Goal: Information Seeking & Learning: Learn about a topic

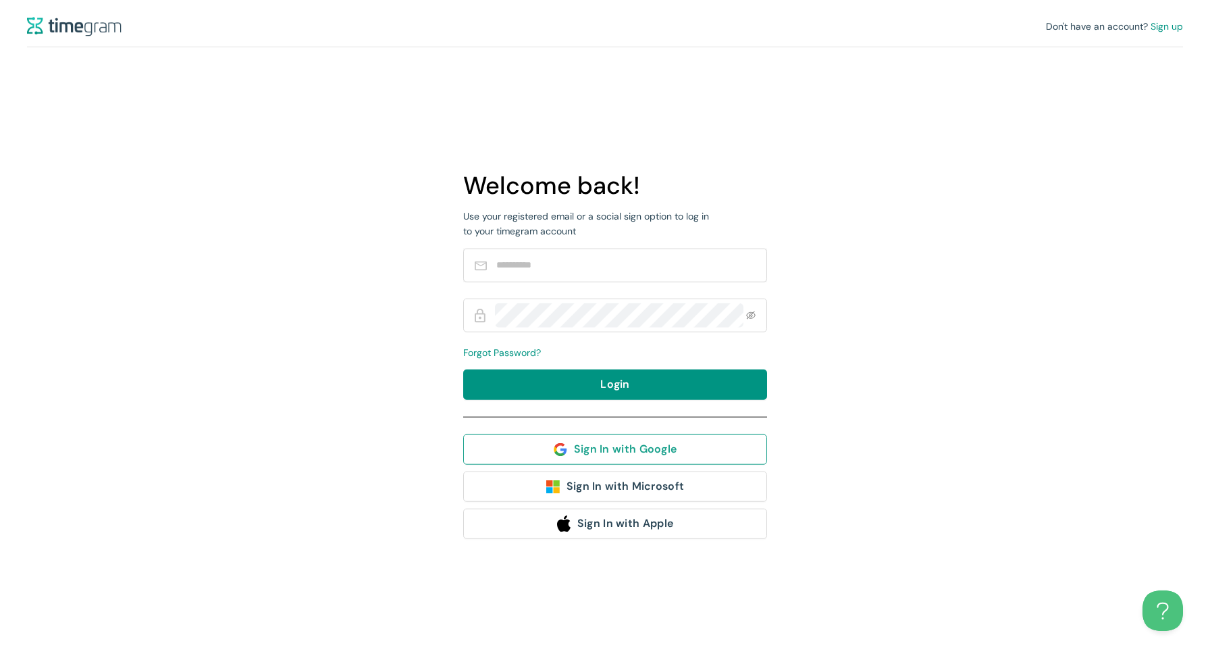
click at [593, 450] on span "Sign In with Google" at bounding box center [625, 448] width 103 height 17
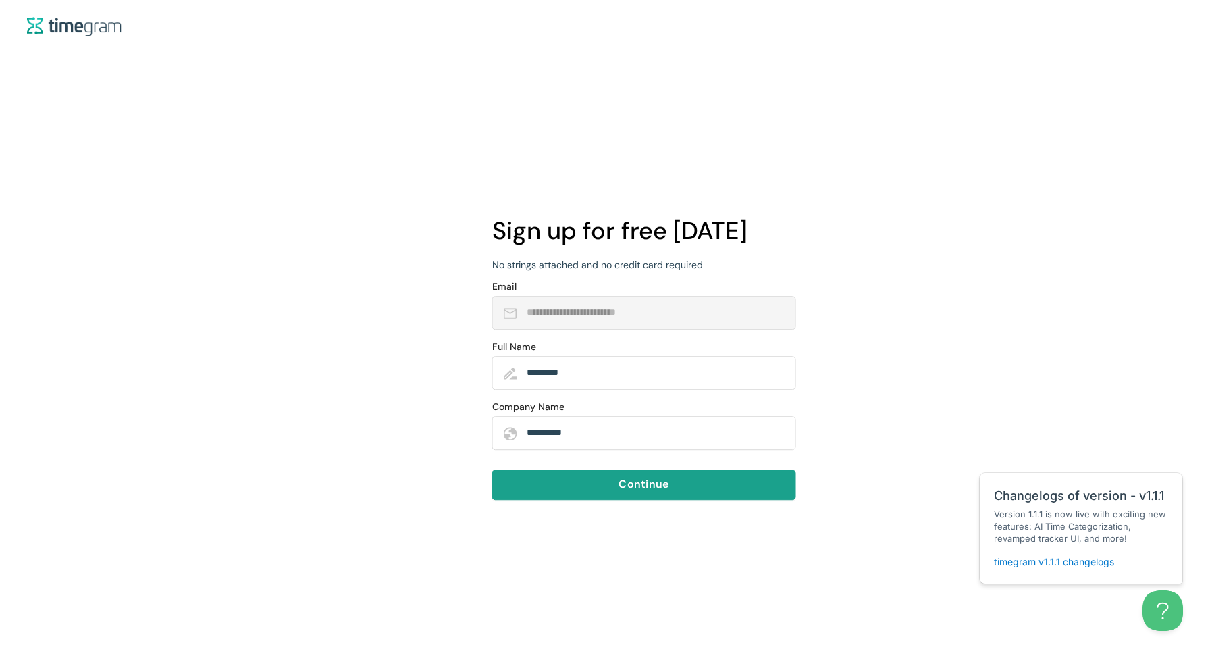
click at [642, 482] on span "Continue" at bounding box center [643, 484] width 50 height 17
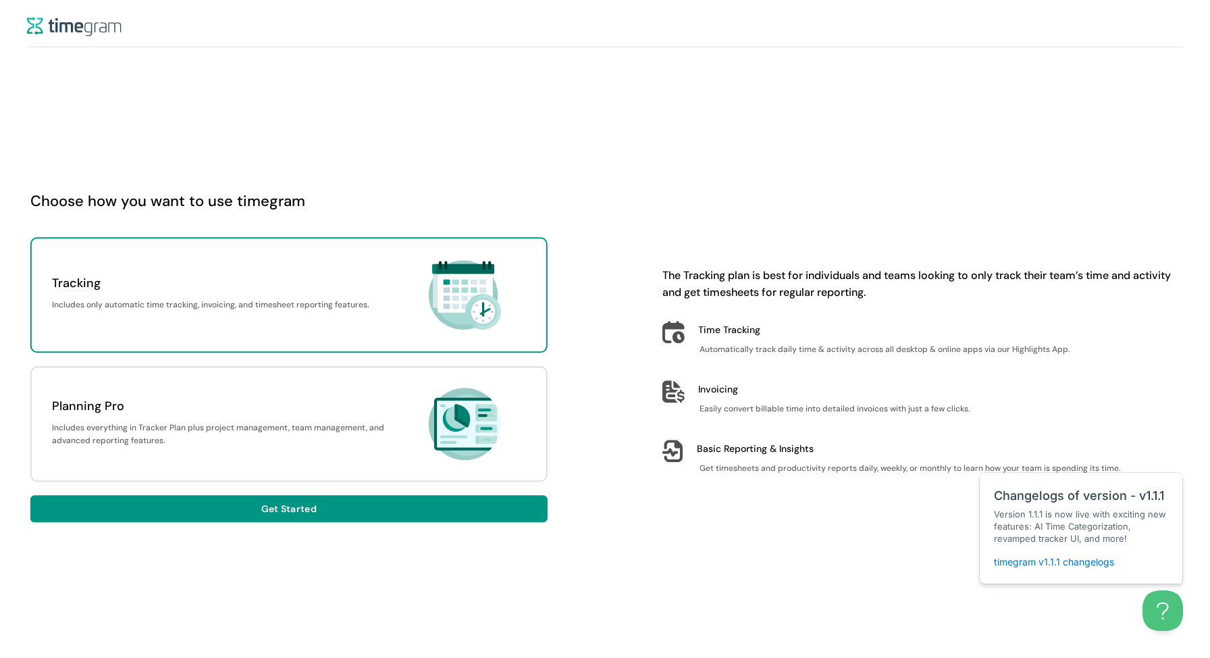
click at [355, 426] on h1 "Includes everything in Tracker Plan plus project management, team management, a…" at bounding box center [222, 434] width 341 height 26
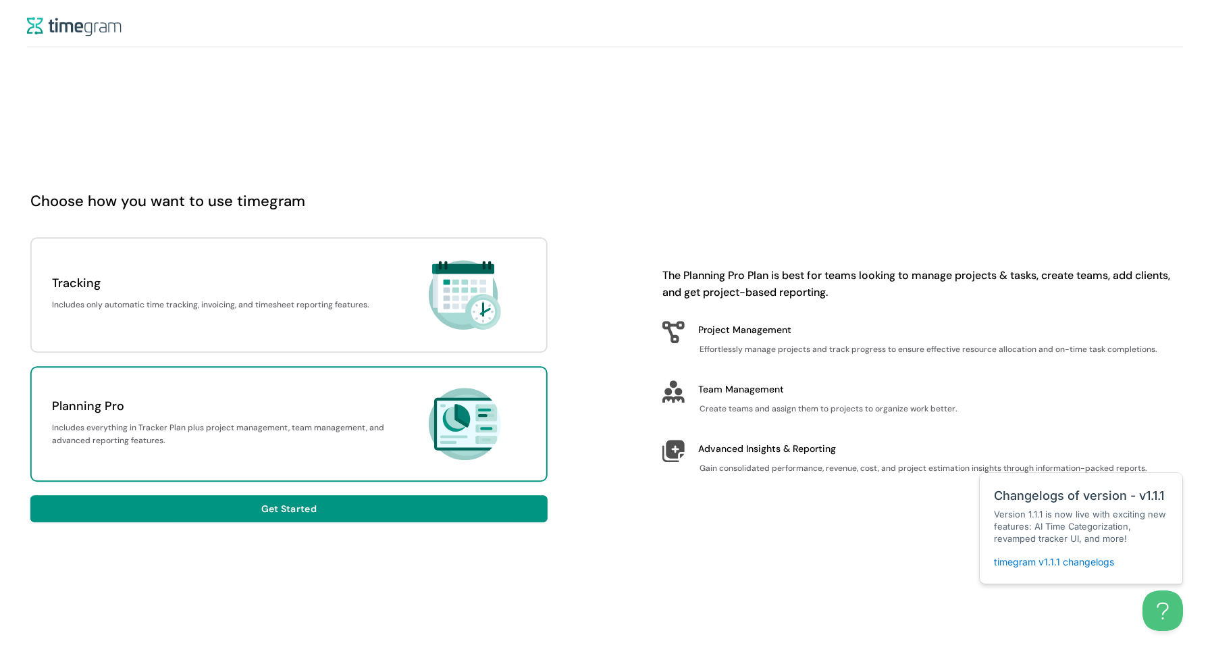
click at [53, 20] on img at bounding box center [74, 27] width 95 height 20
click at [65, 29] on img at bounding box center [74, 27] width 95 height 20
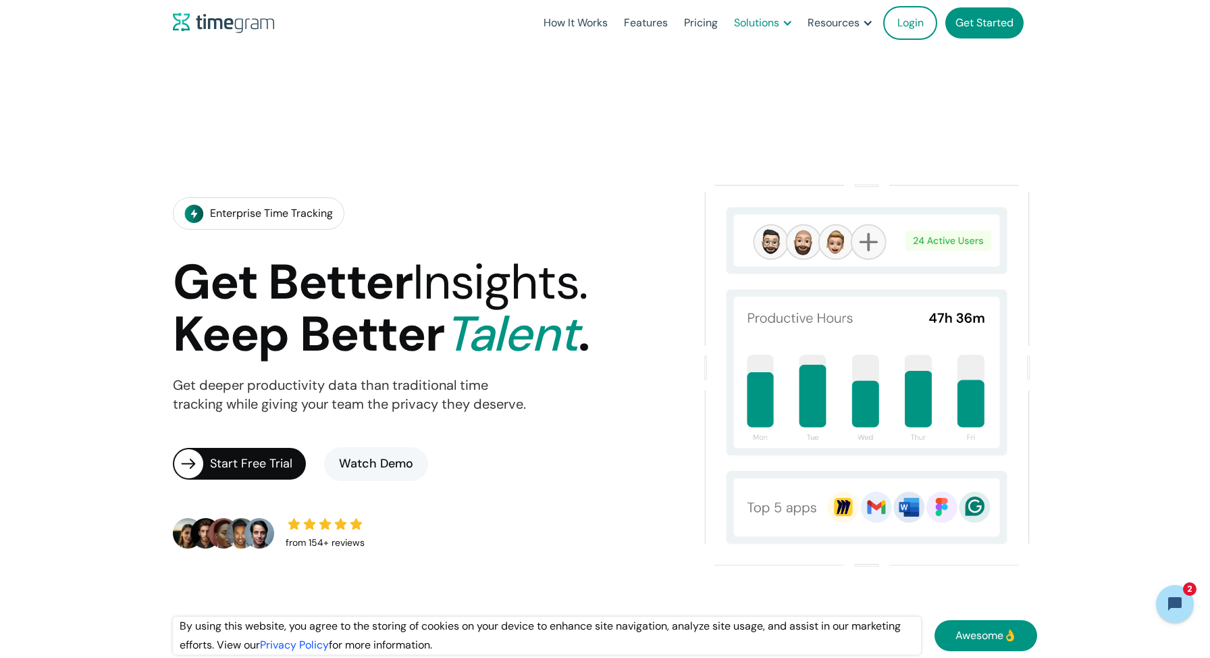
click at [758, 26] on div "Solutions" at bounding box center [756, 23] width 45 height 19
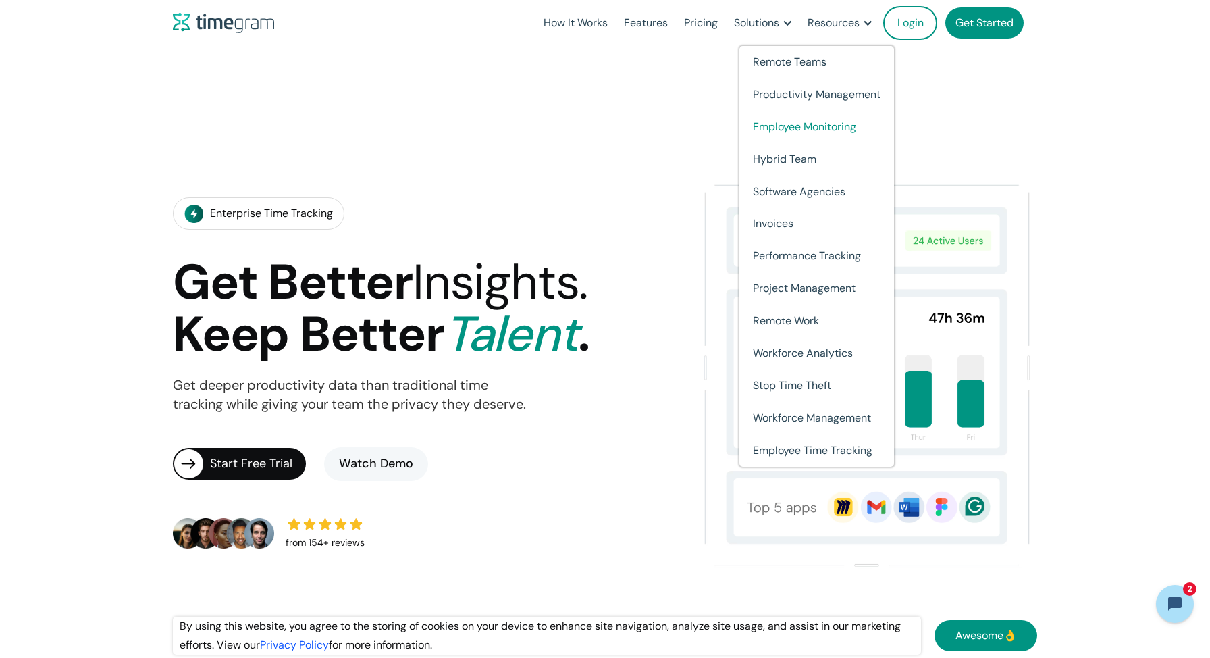
click at [774, 132] on link "Employee Monitoring" at bounding box center [816, 127] width 155 height 32
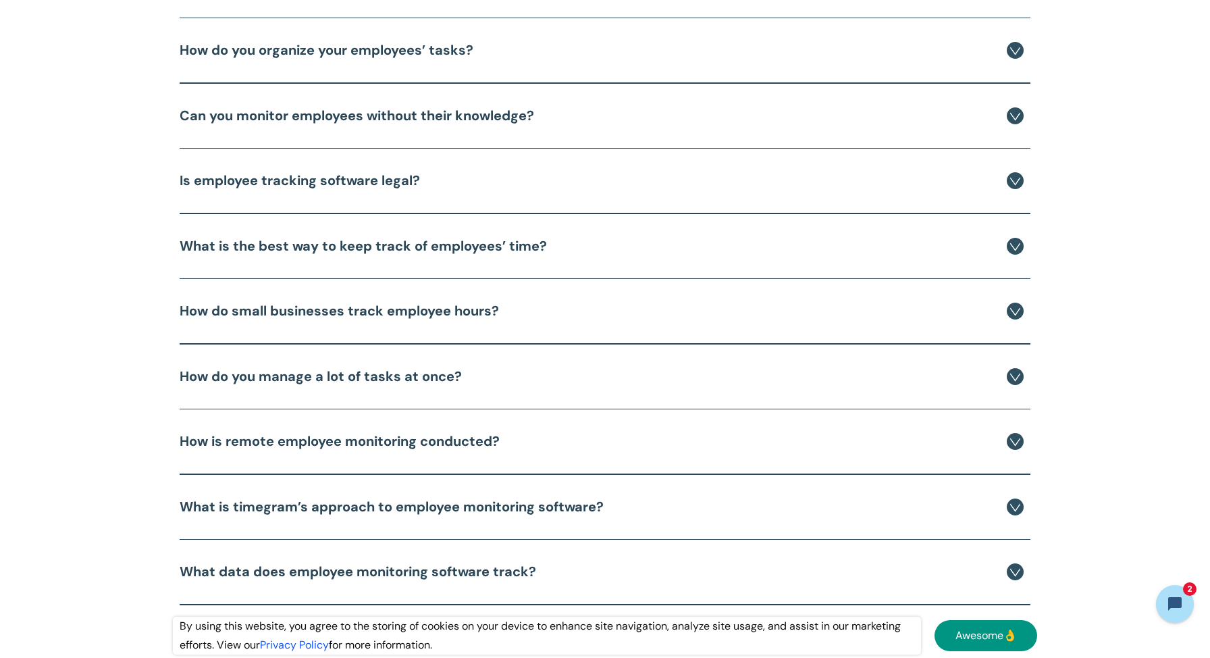
scroll to position [5656, 0]
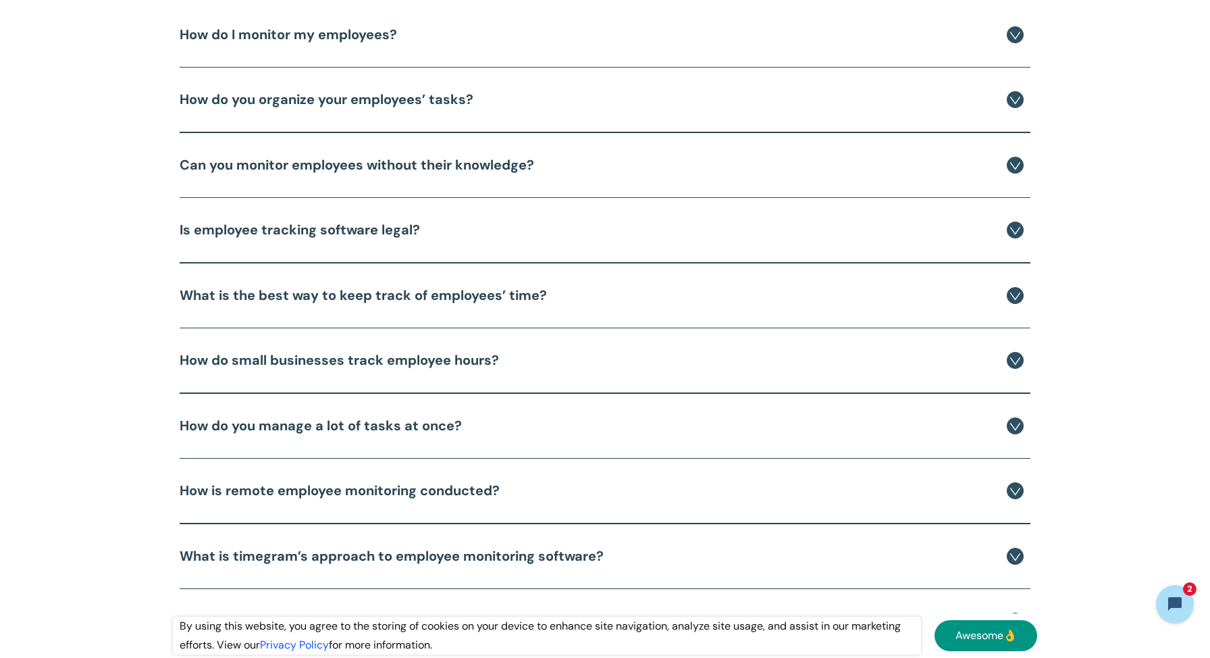
click at [1007, 34] on img at bounding box center [1015, 34] width 17 height 17
